Goal: Transaction & Acquisition: Download file/media

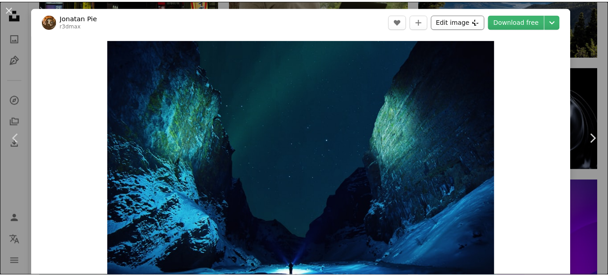
scroll to position [25, 0]
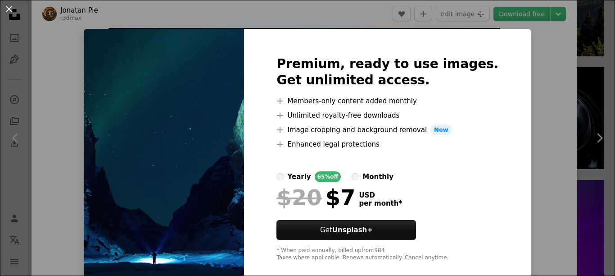
click at [531, 212] on div "An X shape Premium, ready to use images. Get unlimited access. A plus sign Memb…" at bounding box center [307, 138] width 615 height 276
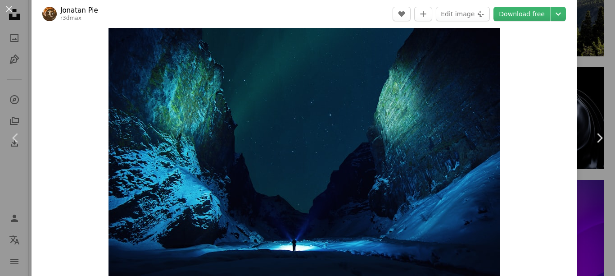
click at [525, 207] on div "Zoom in" at bounding box center [305, 145] width 546 height 270
click at [12, 14] on button "An X shape" at bounding box center [9, 9] width 11 height 11
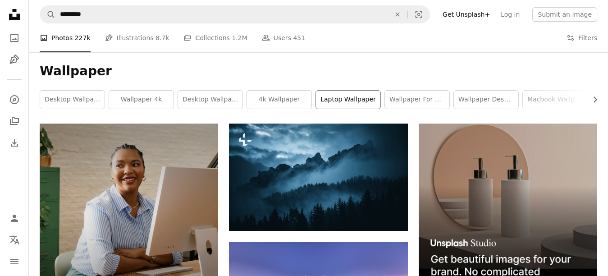
click at [341, 102] on link "laptop wallpaper" at bounding box center [348, 100] width 64 height 18
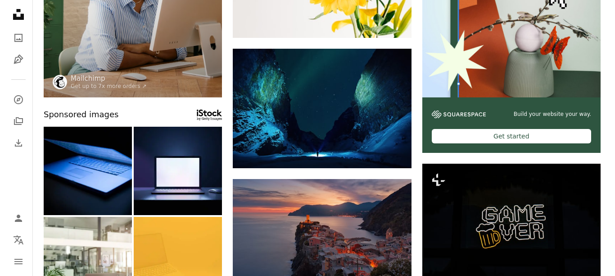
scroll to position [214, 0]
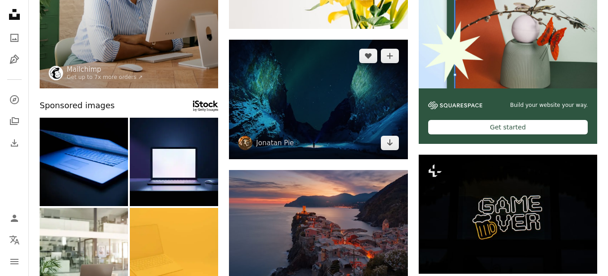
click at [334, 123] on img at bounding box center [318, 99] width 178 height 119
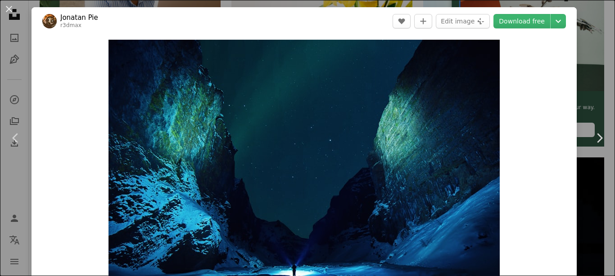
click at [81, 18] on link "Jonatan Pie" at bounding box center [79, 17] width 38 height 9
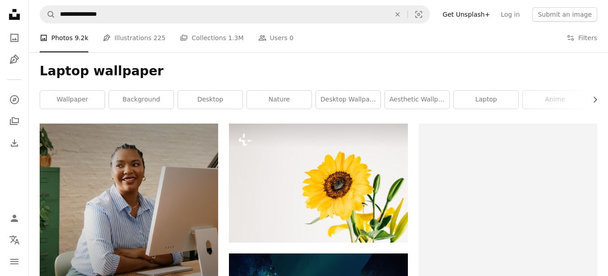
scroll to position [214, 0]
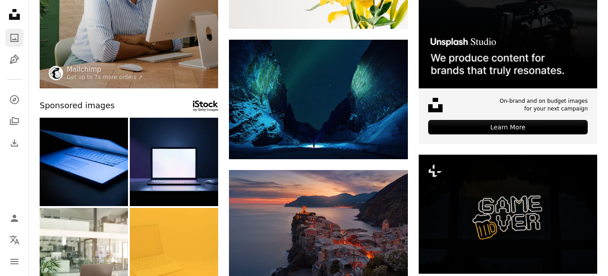
click at [17, 40] on icon "A photo" at bounding box center [14, 37] width 11 height 11
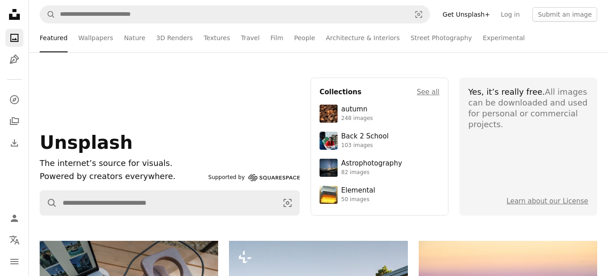
scroll to position [84, 0]
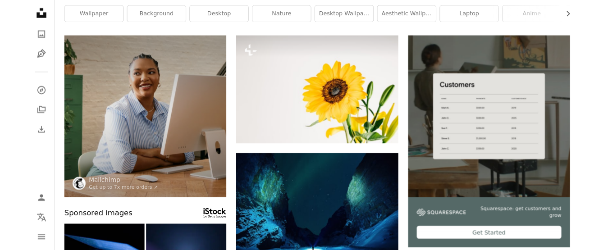
scroll to position [214, 0]
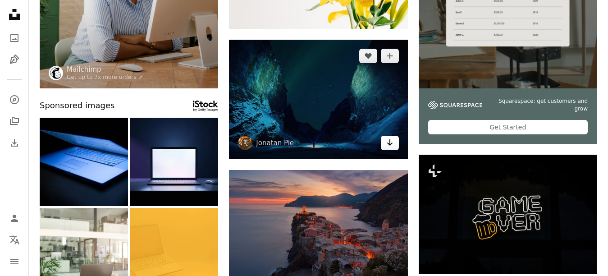
click at [384, 139] on link "Arrow pointing down" at bounding box center [390, 143] width 18 height 14
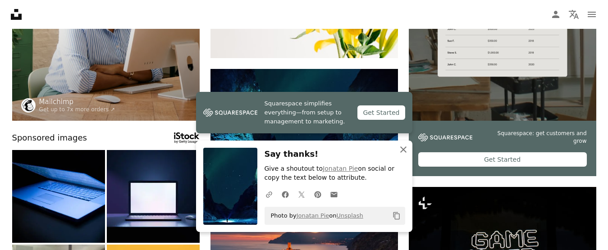
click at [401, 147] on icon "button" at bounding box center [403, 149] width 6 height 6
